Goal: Task Accomplishment & Management: Use online tool/utility

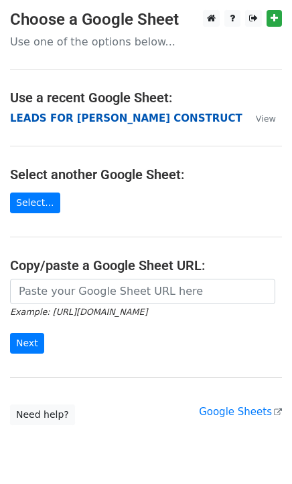
click at [93, 115] on strong "LEADS FOR HARRIS CONSTRUCT" at bounding box center [126, 118] width 232 height 12
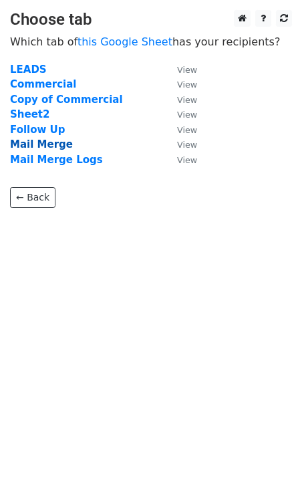
click at [34, 144] on strong "Mail Merge" at bounding box center [41, 144] width 63 height 12
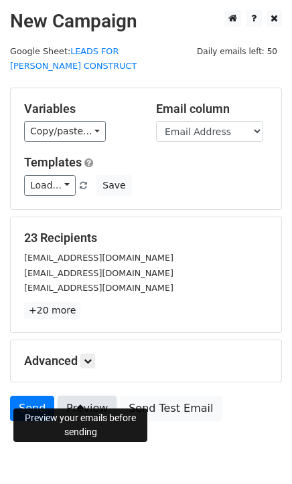
click at [78, 396] on link "Preview" at bounding box center [87, 408] width 59 height 25
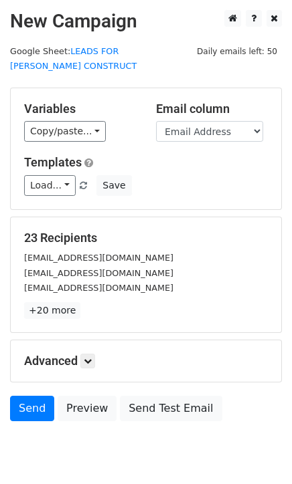
click at [108, 302] on p "+20 more" at bounding box center [145, 310] width 243 height 17
click at [58, 175] on link "Load..." at bounding box center [50, 185] width 52 height 21
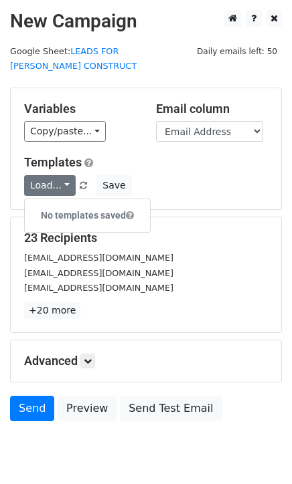
click at [144, 155] on h5 "Templates" at bounding box center [145, 162] width 243 height 15
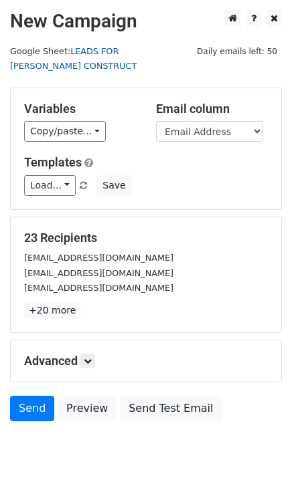
click at [114, 52] on link "LEADS FOR HARRIS CONSTRUCT" at bounding box center [73, 58] width 126 height 25
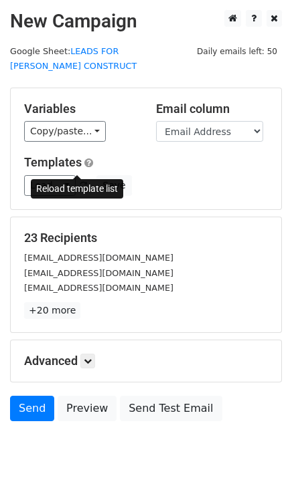
click at [80, 182] on span at bounding box center [83, 186] width 7 height 9
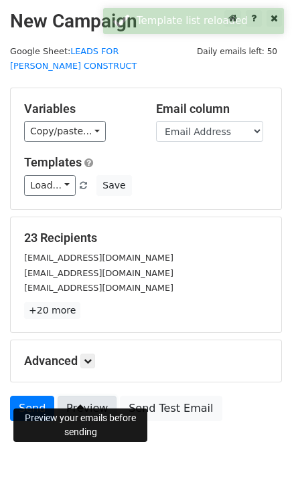
click at [86, 396] on link "Preview" at bounding box center [87, 408] width 59 height 25
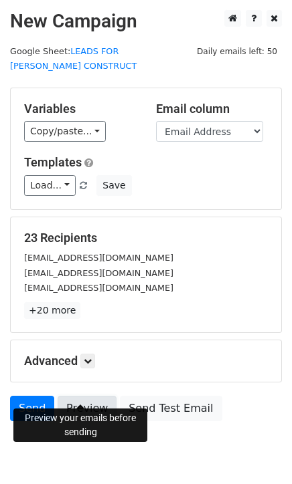
click at [78, 396] on link "Preview" at bounding box center [87, 408] width 59 height 25
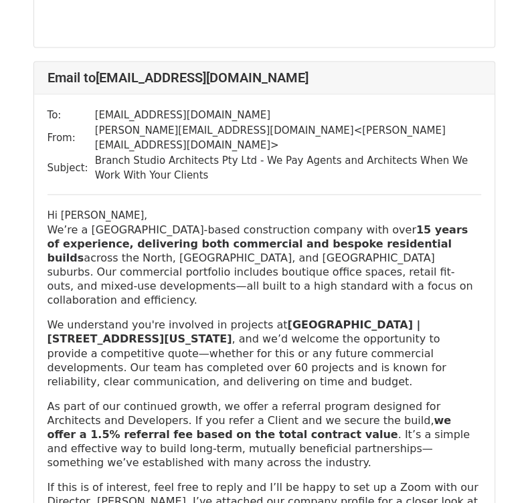
scroll to position [3612, 0]
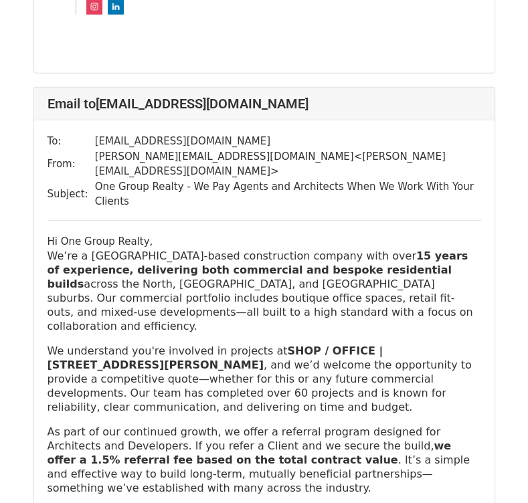
scroll to position [15051, 0]
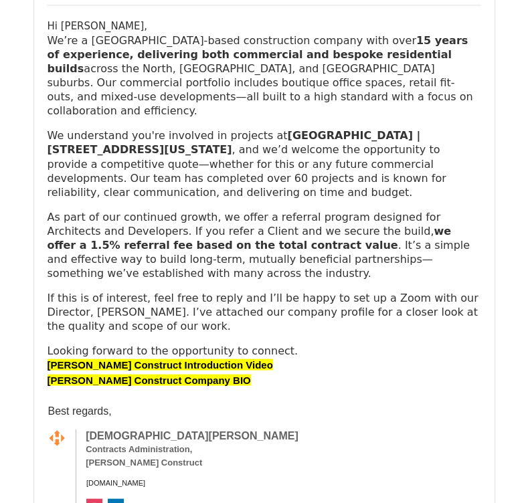
scroll to position [3813, 0]
